Goal: Transaction & Acquisition: Purchase product/service

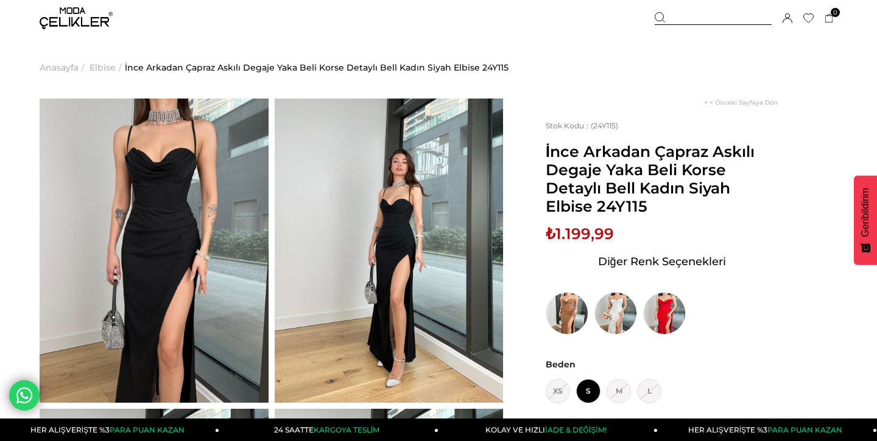
click at [390, 213] on img at bounding box center [389, 251] width 229 height 304
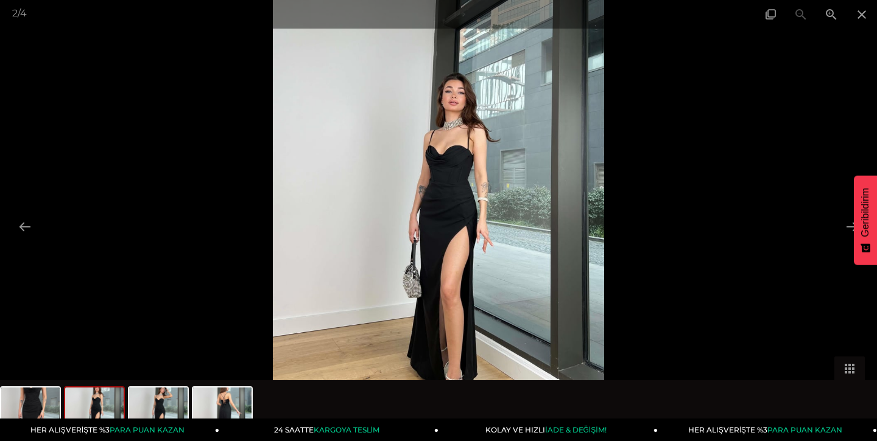
click at [447, 165] on img at bounding box center [438, 220] width 331 height 441
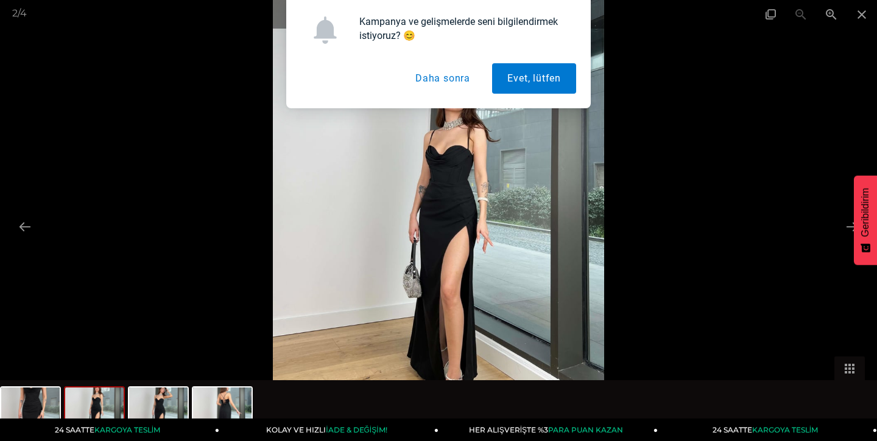
click at [447, 165] on img at bounding box center [438, 220] width 331 height 441
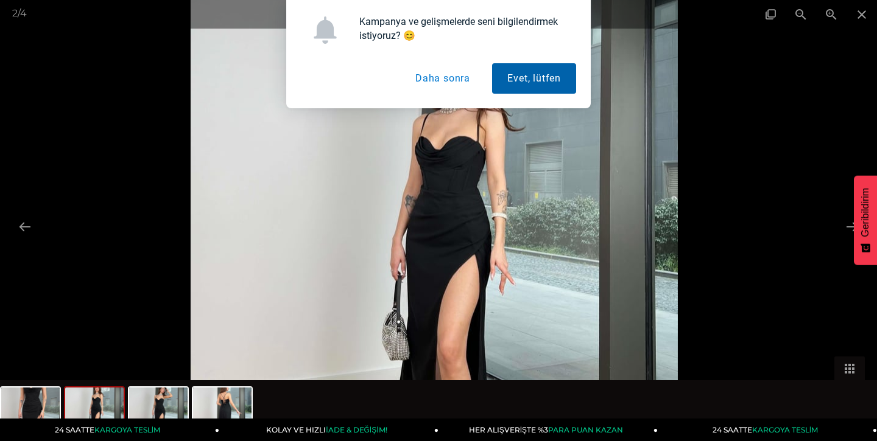
drag, startPoint x: 536, startPoint y: 72, endPoint x: 524, endPoint y: 72, distance: 12.2
click at [524, 72] on button "Evet, lütfen" at bounding box center [534, 78] width 84 height 30
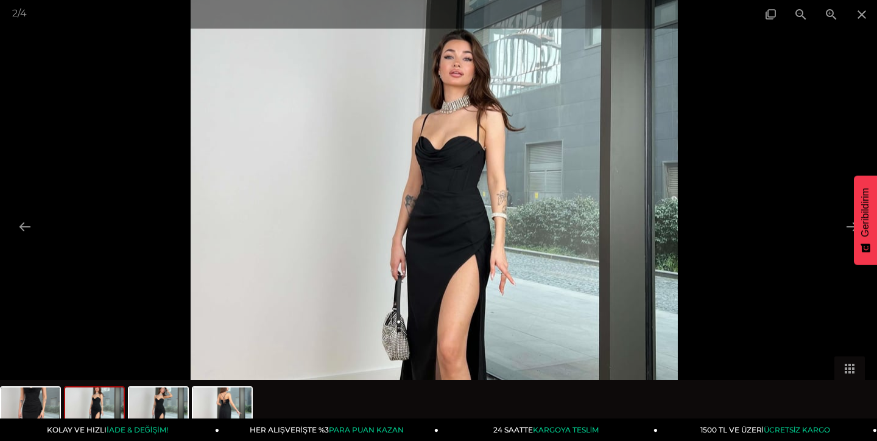
click at [436, 157] on img at bounding box center [434, 246] width 487 height 649
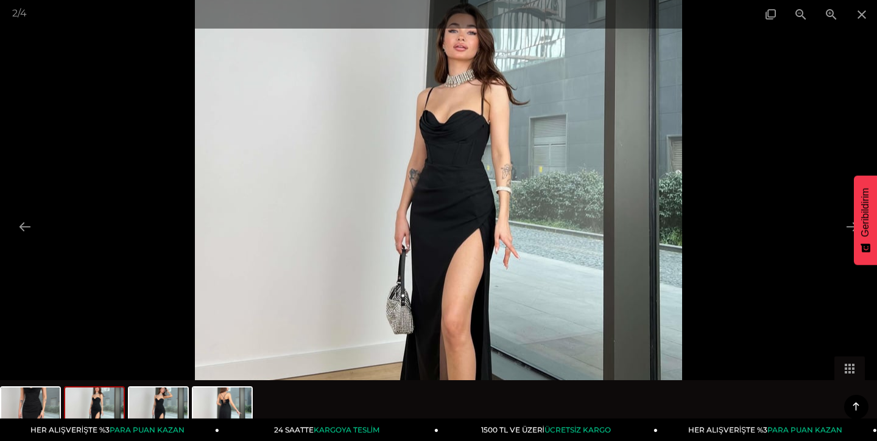
scroll to position [195, 0]
click at [852, 16] on span at bounding box center [861, 14] width 30 height 29
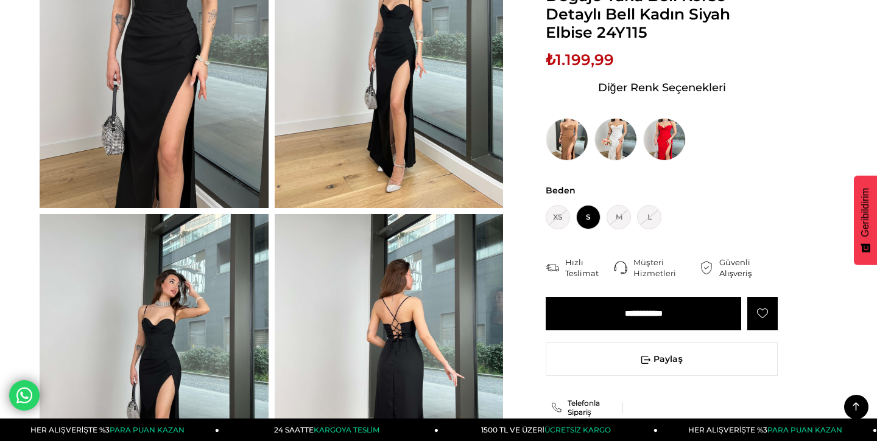
scroll to position [0, 0]
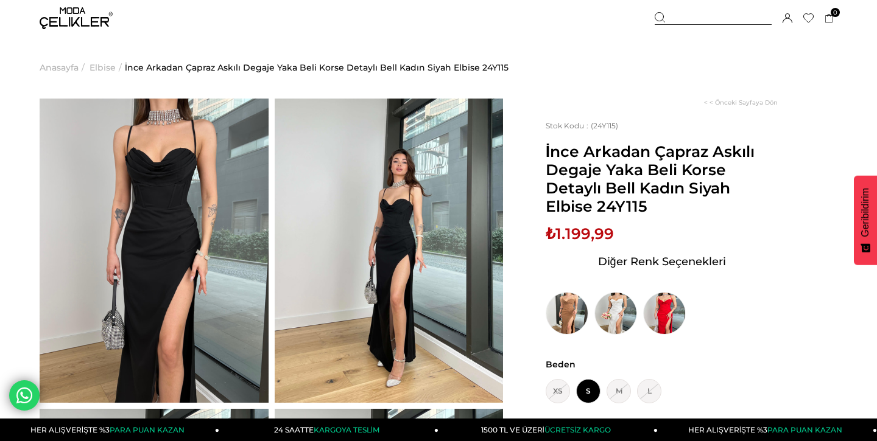
click at [79, 14] on img at bounding box center [76, 18] width 73 height 22
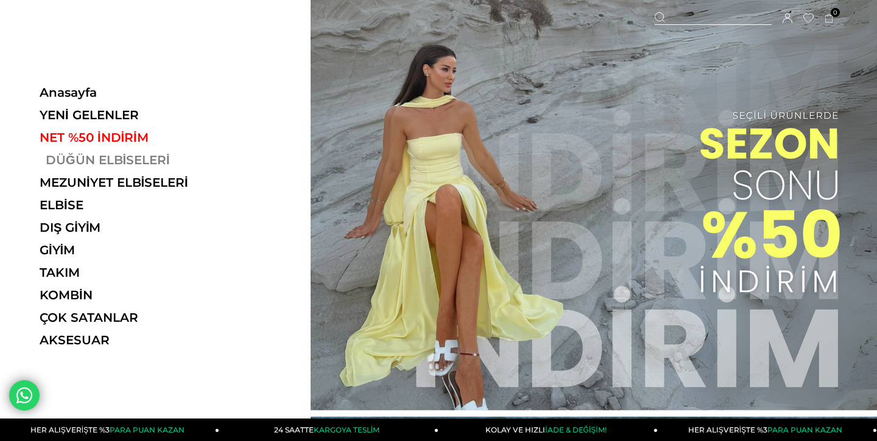
click at [89, 163] on link "DÜĞÜN ELBİSELERİ" at bounding box center [123, 160] width 167 height 15
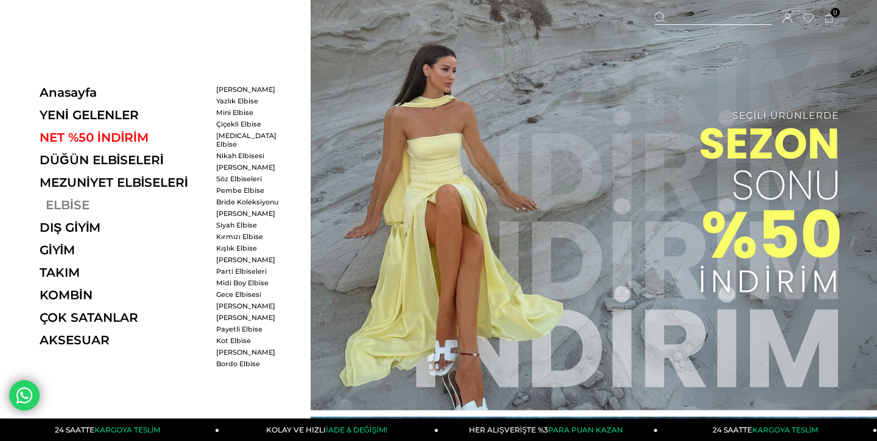
click at [60, 205] on link "ELBİSE" at bounding box center [123, 205] width 167 height 15
click at [230, 209] on link "[PERSON_NAME]" at bounding box center [251, 213] width 70 height 9
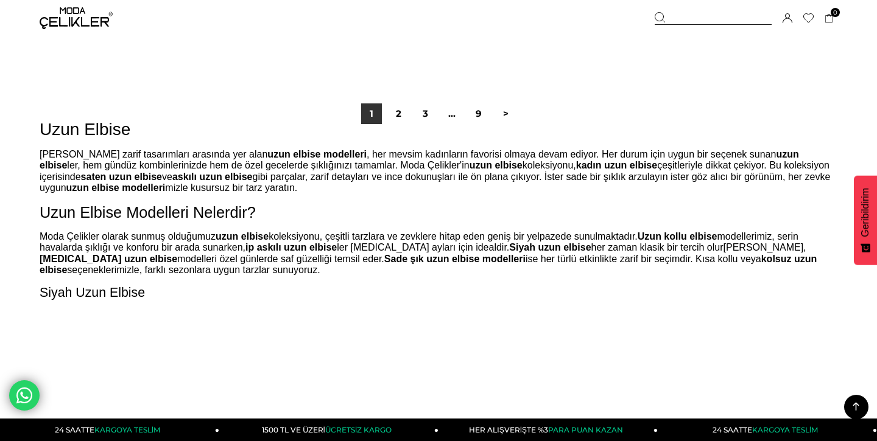
scroll to position [7310, 0]
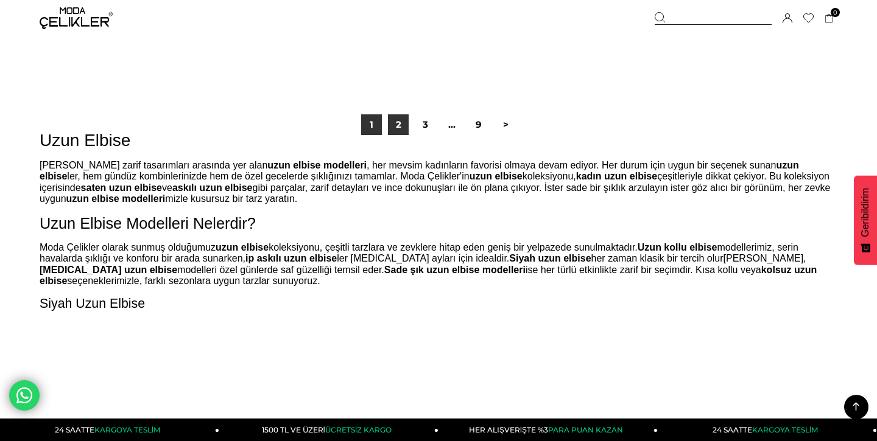
click at [401, 121] on link "2" at bounding box center [398, 124] width 21 height 21
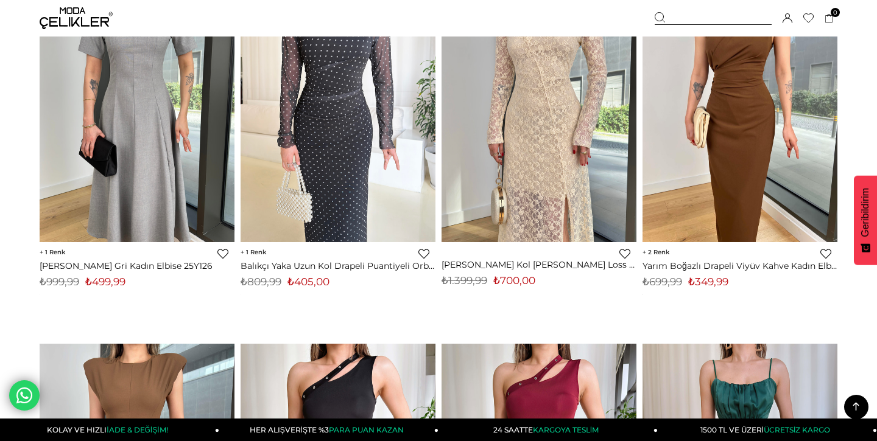
scroll to position [5641, 0]
